Goal: Information Seeking & Learning: Stay updated

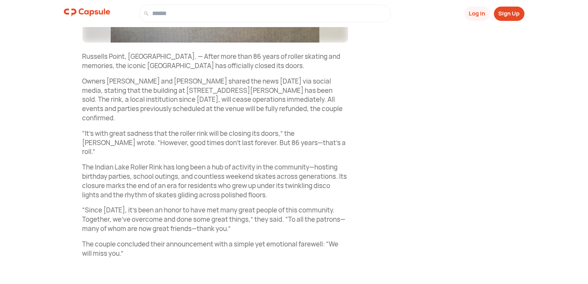
scroll to position [245, 0]
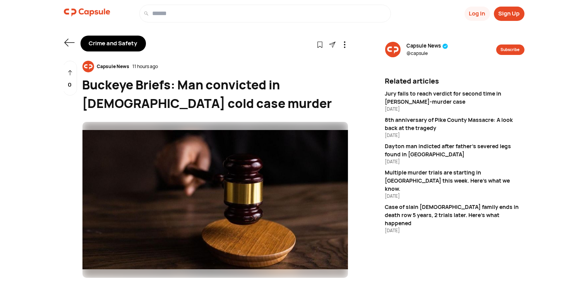
click at [70, 40] on icon at bounding box center [69, 42] width 11 height 11
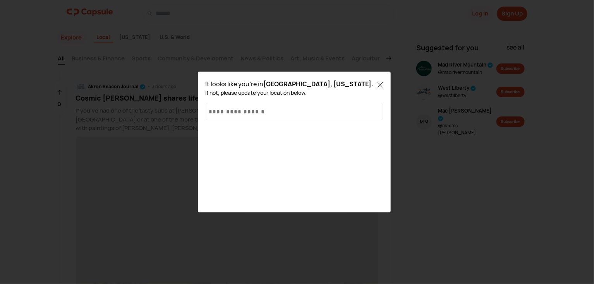
click at [380, 83] on icon at bounding box center [380, 84] width 5 height 5
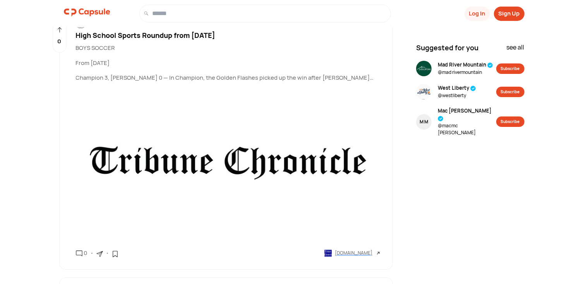
scroll to position [5629, 0]
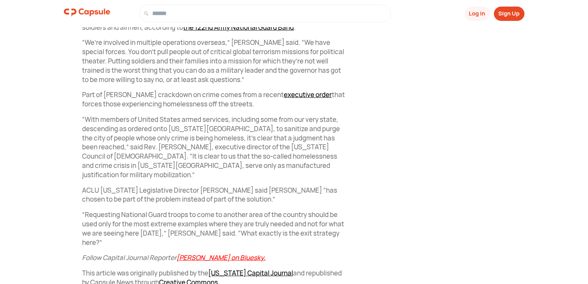
scroll to position [831, 0]
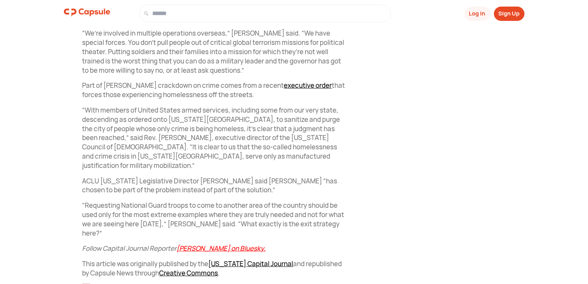
drag, startPoint x: 593, startPoint y: 273, endPoint x: 300, endPoint y: 95, distance: 343.2
drag, startPoint x: 300, startPoint y: 95, endPoint x: 292, endPoint y: 90, distance: 9.1
drag, startPoint x: 292, startPoint y: 90, endPoint x: 287, endPoint y: 86, distance: 6.1
drag, startPoint x: 287, startPoint y: 86, endPoint x: 321, endPoint y: 72, distance: 36.3
